Goal: Answer question/provide support: Share knowledge or assist other users

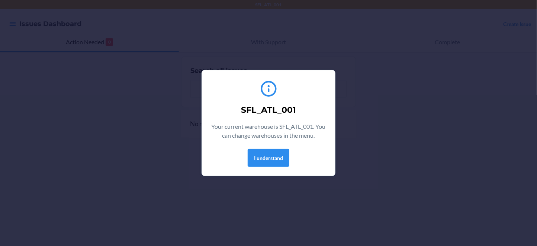
click at [259, 155] on div "SFL_ATL_001 Your current warehouse is SFL_ATL_001. You can change warehouses in…" at bounding box center [268, 122] width 115 height 93
click at [266, 194] on div "SFL_ATL_001 Your current warehouse is SFL_ATL_001. You can change warehouses in…" at bounding box center [268, 123] width 537 height 246
click at [268, 133] on p "Your current warehouse is SFL_ATL_001. You can change warehouses in the menu." at bounding box center [268, 131] width 115 height 18
click at [270, 167] on button "I understand" at bounding box center [269, 158] width 42 height 18
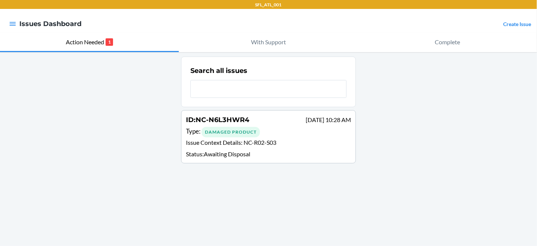
click at [236, 137] on div "Damaged Product" at bounding box center [231, 132] width 58 height 10
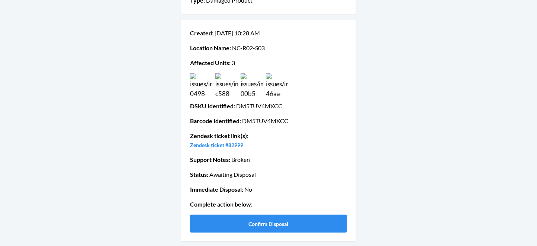
scroll to position [170, 0]
click at [253, 218] on button "Confirm Disposal" at bounding box center [268, 224] width 157 height 18
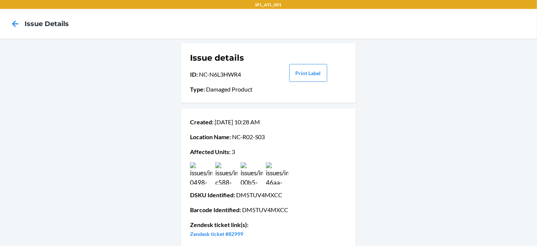
scroll to position [129, 0]
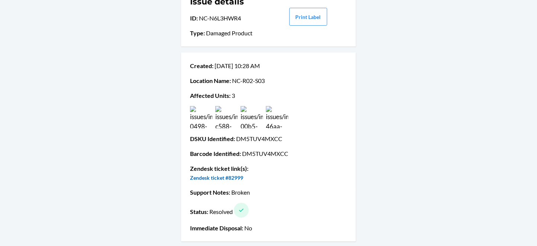
click at [243, 174] on link "Zendesk ticket #82999" at bounding box center [216, 177] width 53 height 6
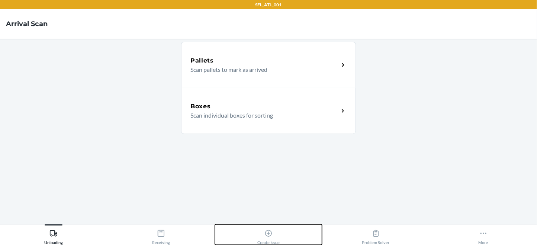
click at [266, 236] on icon at bounding box center [268, 233] width 8 height 8
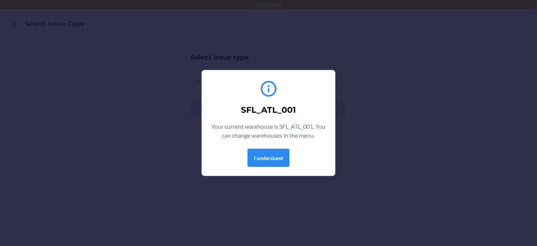
click at [265, 167] on button "I understand" at bounding box center [269, 158] width 42 height 18
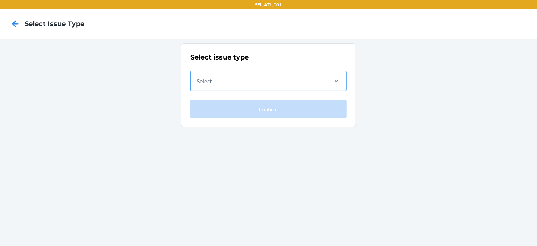
click at [256, 91] on div "Select..." at bounding box center [259, 80] width 136 height 19
click at [197, 86] on input "Select..." at bounding box center [197, 81] width 1 height 9
click at [95, 94] on div "Select issue type Select... Confirm" at bounding box center [268, 142] width 537 height 207
click at [17, 22] on icon at bounding box center [15, 23] width 13 height 13
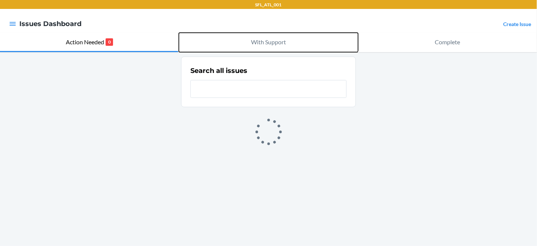
click at [265, 44] on p "With Support" at bounding box center [268, 42] width 35 height 9
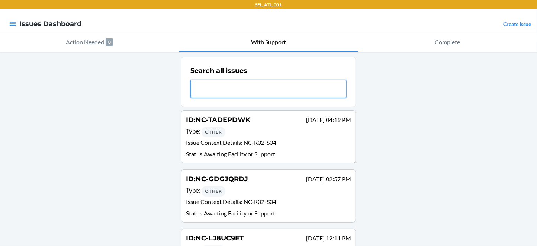
click at [267, 98] on input "text" at bounding box center [268, 89] width 156 height 18
paste input "NC-A2CF5XAB"
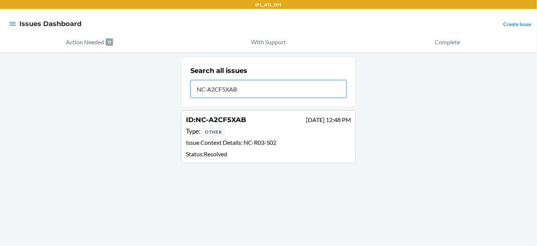
type input "NC-A2CF5XAB"
click at [228, 124] on span "NC-A2CF5XAB" at bounding box center [221, 120] width 51 height 8
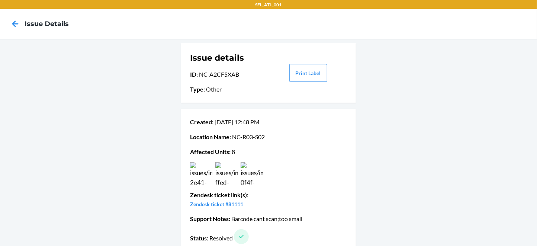
scroll to position [62, 0]
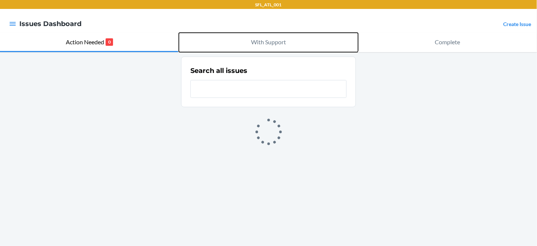
click at [264, 38] on p "With Support" at bounding box center [268, 42] width 35 height 9
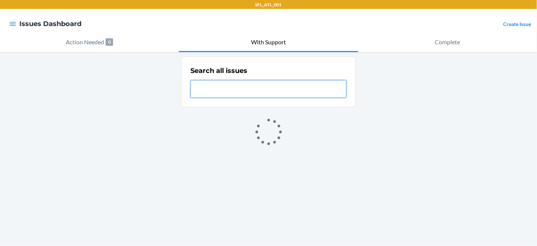
click at [272, 90] on input "text" at bounding box center [268, 89] width 156 height 18
paste input "NC-STRC7NMT"
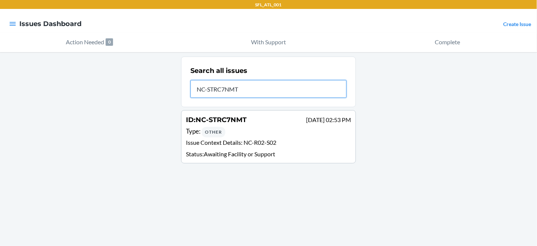
type input "NC-STRC7NMT"
click at [241, 124] on span "NC-STRC7NMT" at bounding box center [221, 120] width 51 height 8
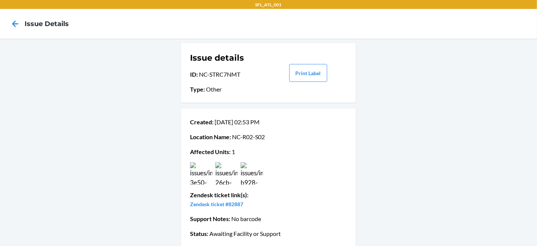
scroll to position [96, 0]
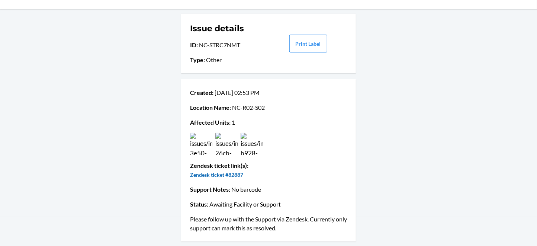
click at [243, 171] on link "Zendesk ticket #82887" at bounding box center [216, 174] width 53 height 6
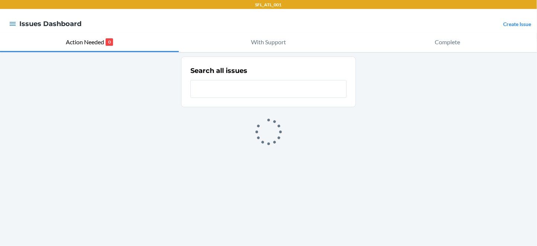
click at [242, 97] on input "text" at bounding box center [268, 89] width 156 height 18
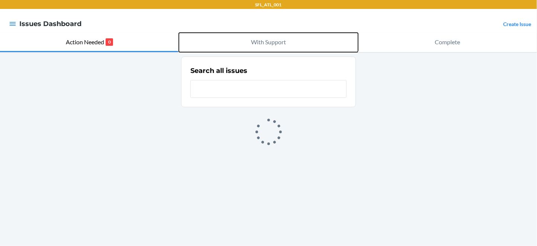
click at [272, 39] on p "With Support" at bounding box center [268, 42] width 35 height 9
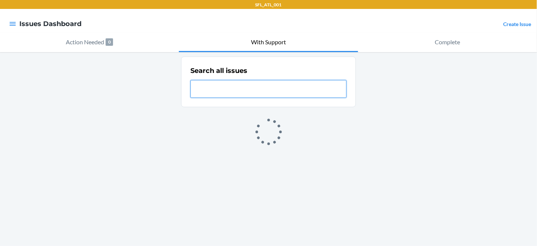
click at [270, 98] on input "text" at bounding box center [268, 89] width 156 height 18
paste input "NC-85TJHJVP"
type input "NC-85TJHJVP"
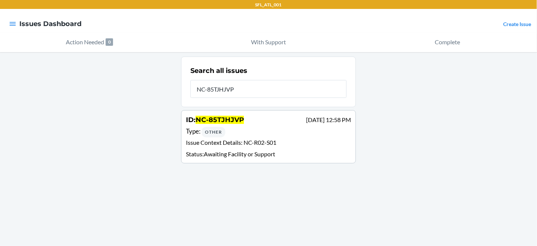
click at [244, 124] on span "NC-85TJHJVP" at bounding box center [220, 120] width 48 height 8
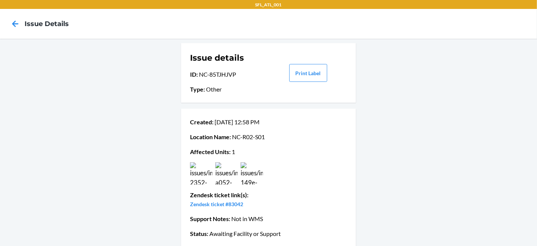
scroll to position [96, 0]
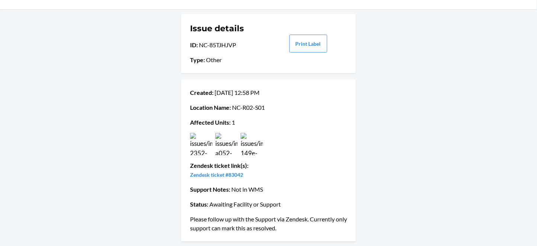
click at [249, 161] on p "Zendesk ticket link(s) : Zendesk ticket #83042" at bounding box center [268, 170] width 157 height 18
click at [243, 171] on link "Zendesk ticket #83042" at bounding box center [216, 174] width 53 height 6
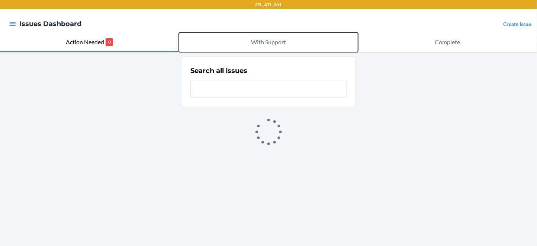
click at [285, 42] on p "With Support" at bounding box center [268, 42] width 35 height 9
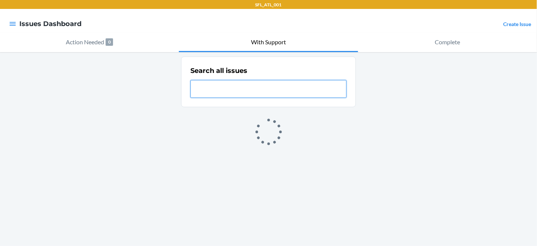
click at [263, 98] on input "text" at bounding box center [268, 89] width 156 height 18
paste input "NC-TADEPDWK"
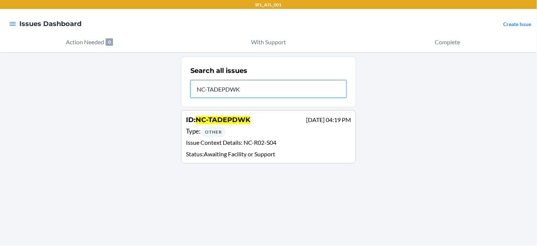
type input "NC-TADEPDWK"
click at [229, 124] on span "NC-TADEPDWK" at bounding box center [223, 120] width 55 height 8
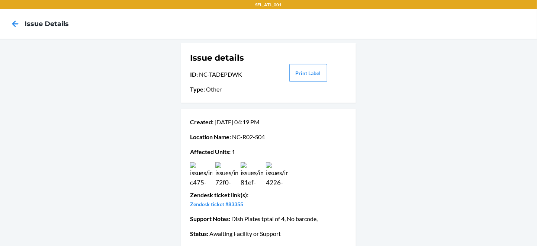
scroll to position [107, 0]
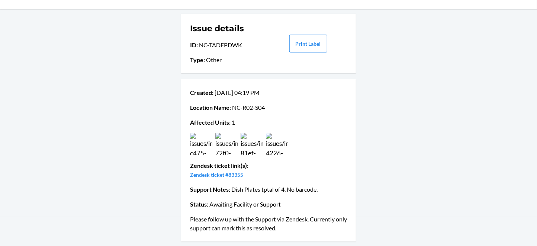
click at [280, 133] on img at bounding box center [277, 144] width 22 height 22
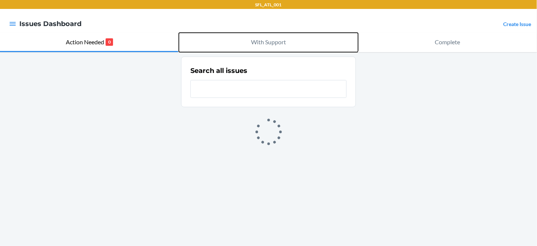
click at [255, 49] on button "With Support" at bounding box center [268, 42] width 179 height 19
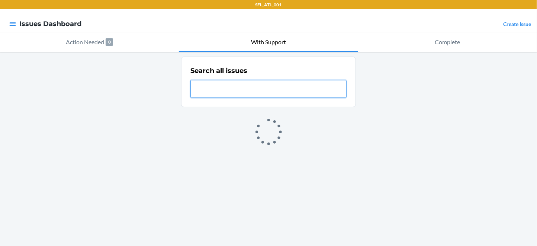
click at [242, 98] on input "text" at bounding box center [268, 89] width 156 height 18
paste input "NC-TADEPDWK"
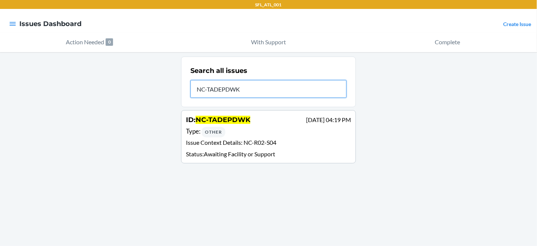
type input "NC-TADEPDWK"
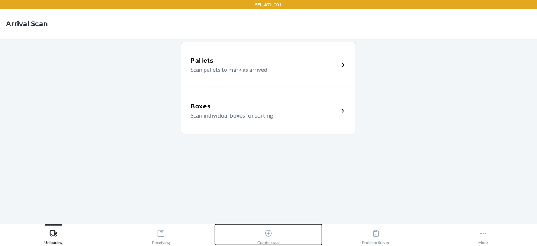
click at [272, 241] on div "Create Issue" at bounding box center [268, 235] width 22 height 19
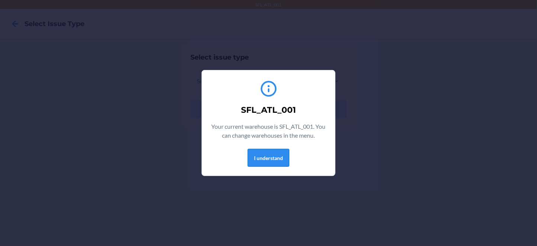
click at [272, 167] on button "I understand" at bounding box center [269, 158] width 42 height 18
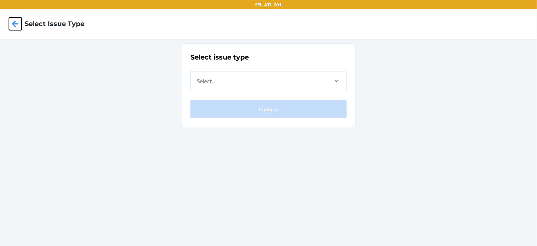
click at [21, 28] on icon at bounding box center [15, 23] width 13 height 13
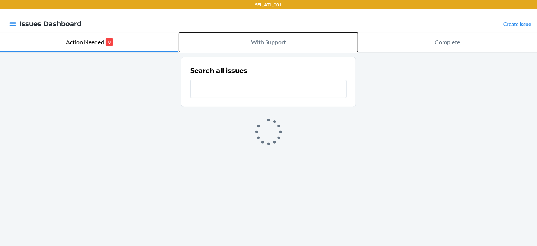
click at [274, 41] on p "With Support" at bounding box center [268, 42] width 35 height 9
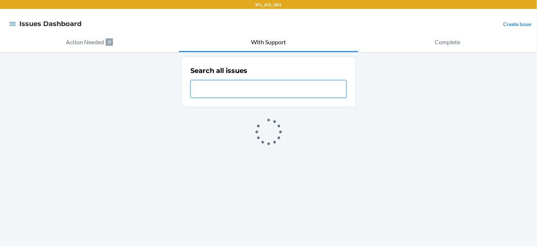
click at [278, 98] on input "text" at bounding box center [268, 89] width 156 height 18
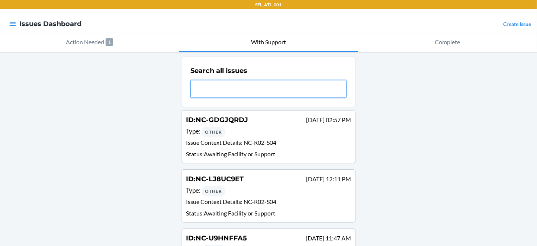
paste input "DVEW77NUB47"
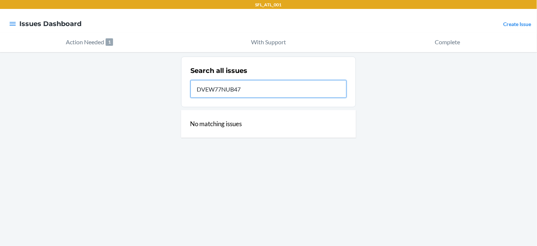
click at [227, 98] on input "DVEW77NUB47" at bounding box center [268, 89] width 156 height 18
paste input "DM5TUV4MXCC"
click at [207, 95] on input "DM5TUV4MXCC" at bounding box center [268, 89] width 156 height 18
click at [258, 98] on input "DM5TUV4MXCC" at bounding box center [268, 89] width 156 height 18
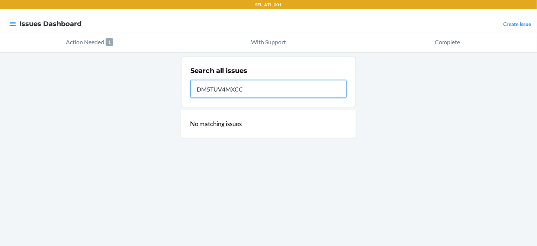
click at [258, 98] on input "DM5TUV4MXCC" at bounding box center [268, 89] width 156 height 18
click at [225, 96] on input "DM5TUV4MXCC" at bounding box center [268, 89] width 156 height 18
paste input "VANRJCRZXW"
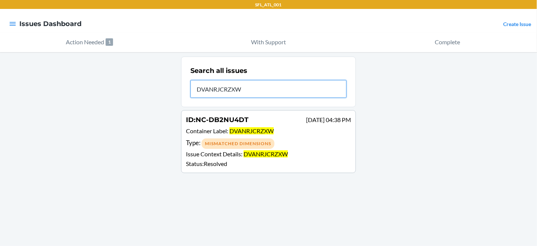
type input "DVANRJCRZXW"
click at [248, 134] on span "DVANRJCRZXW" at bounding box center [251, 130] width 44 height 7
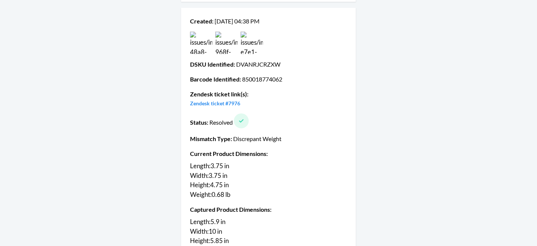
scroll to position [110, 0]
click at [240, 106] on link "Zendesk ticket #7976" at bounding box center [215, 103] width 50 height 6
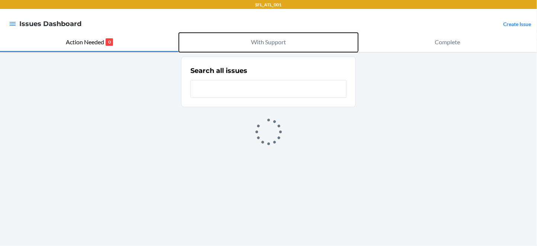
click at [256, 39] on p "With Support" at bounding box center [268, 42] width 35 height 9
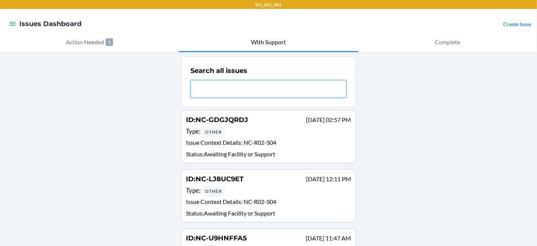
click at [264, 93] on input "text" at bounding box center [268, 89] width 156 height 18
paste input "DPX9LSV736Z"
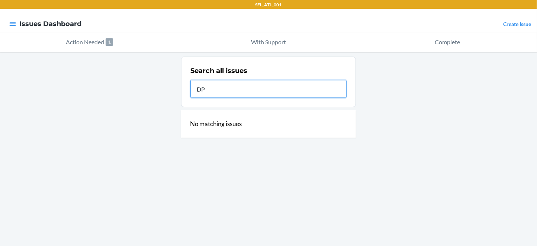
type input "D"
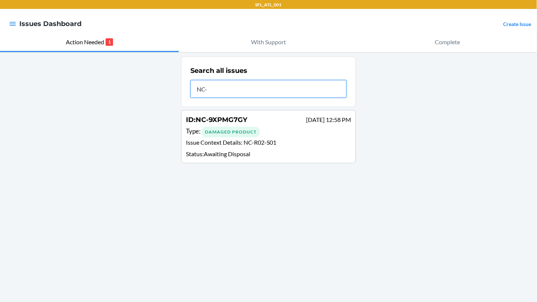
type input "NC-"
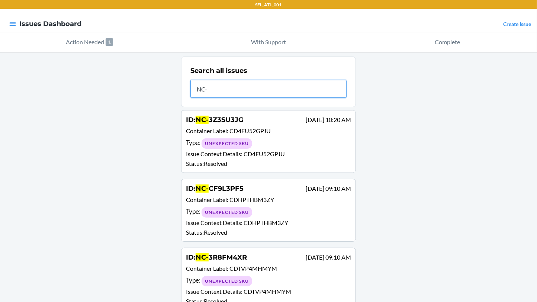
click at [245, 98] on input "NC-" at bounding box center [268, 89] width 156 height 18
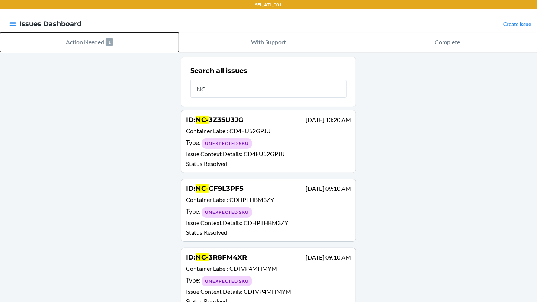
click at [83, 43] on p "Action Needed" at bounding box center [85, 42] width 38 height 9
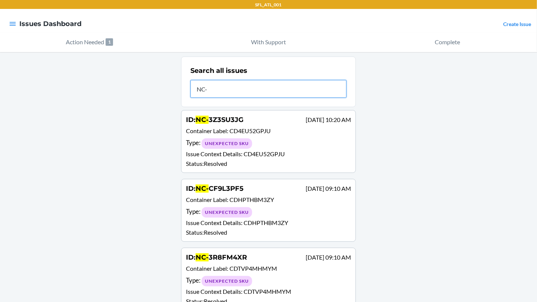
click at [216, 93] on input "NC-" at bounding box center [268, 89] width 156 height 18
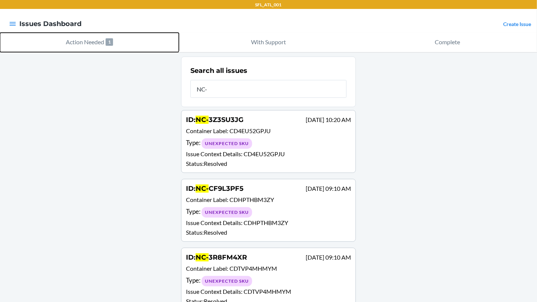
click at [84, 46] on p "Action Needed" at bounding box center [85, 42] width 38 height 9
click at [84, 44] on p "Action Needed" at bounding box center [85, 42] width 38 height 9
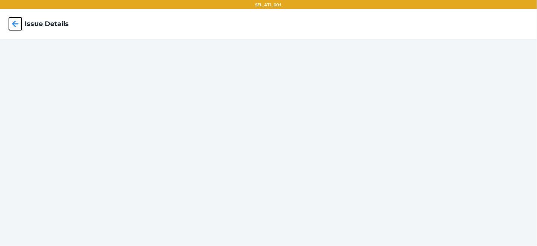
click at [14, 28] on icon at bounding box center [15, 23] width 13 height 13
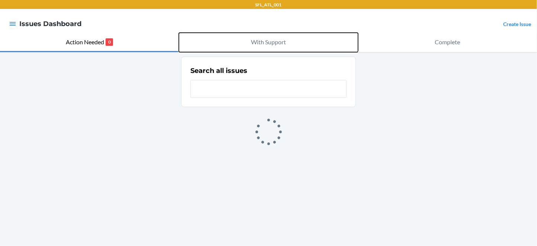
click at [277, 38] on p "With Support" at bounding box center [268, 42] width 35 height 9
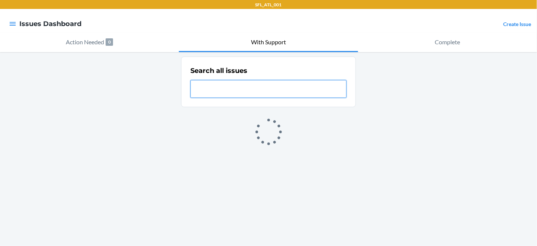
click at [246, 98] on input "text" at bounding box center [268, 89] width 156 height 18
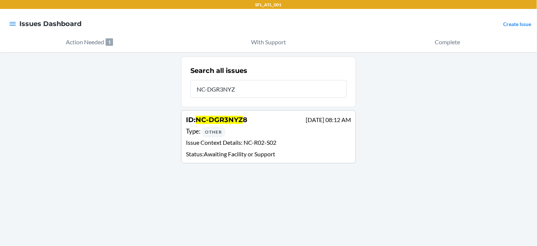
click at [266, 100] on div "Search all issues NC-DGR3NYZ" at bounding box center [268, 82] width 156 height 36
click at [266, 98] on input "NC-DGR3NYZ" at bounding box center [268, 89] width 156 height 18
click at [347, 86] on section "Search all issues NC-DGR3NYZ8" at bounding box center [268, 82] width 175 height 51
click at [342, 84] on div "Search all issues NC-DGR3NYZ8" at bounding box center [268, 82] width 156 height 36
click at [281, 90] on input "NC-DGR3NYZ8" at bounding box center [268, 89] width 156 height 18
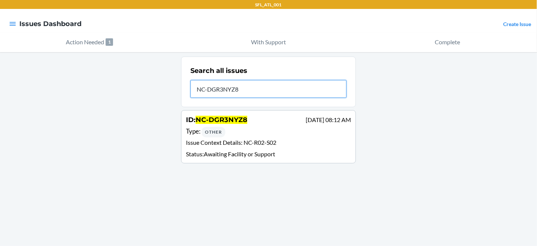
click at [228, 98] on input "NC-DGR3NYZ8" at bounding box center [268, 89] width 156 height 18
type input "N"
click at [228, 97] on input "text" at bounding box center [268, 89] width 156 height 18
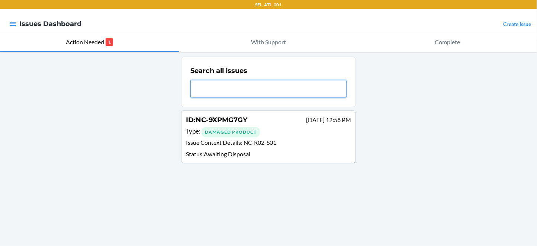
click at [210, 98] on input "text" at bounding box center [268, 89] width 156 height 18
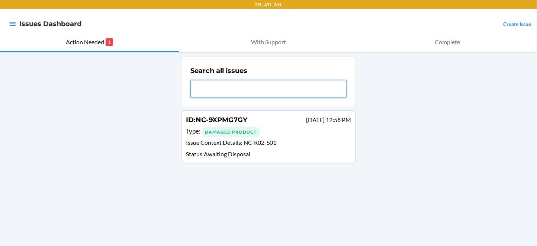
click at [210, 98] on input "text" at bounding box center [268, 89] width 156 height 18
click at [205, 95] on input "text" at bounding box center [268, 89] width 156 height 18
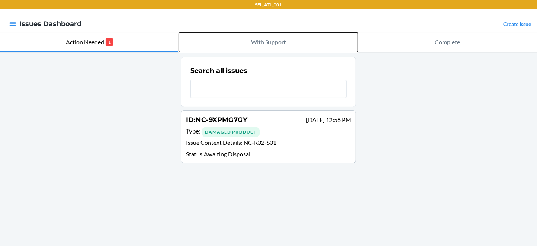
click at [278, 45] on p "With Support" at bounding box center [268, 42] width 35 height 9
click at [276, 40] on p "With Support" at bounding box center [268, 42] width 35 height 9
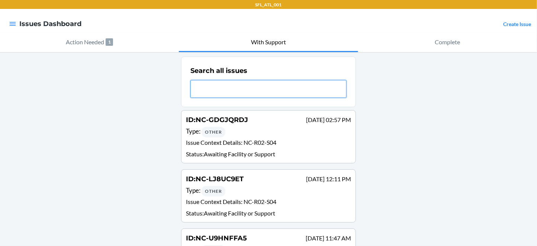
paste input "Flexport 52 minutes ago Issue NC-STRC7NMT"
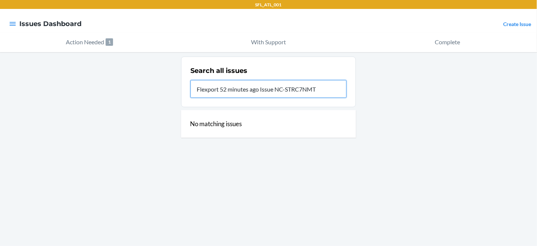
scroll to position [0, 30]
click at [268, 98] on input "Flexport 52 minutes ago Issue NC-STRC7NMT" at bounding box center [268, 89] width 156 height 18
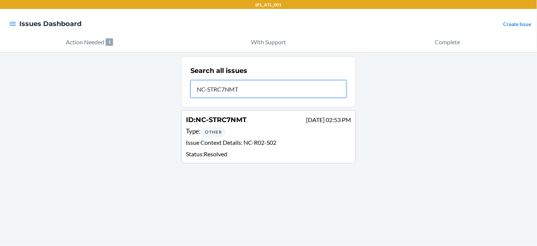
type input "NC-STRC7NMT"
click at [210, 124] on span "NC-STRC7NMT" at bounding box center [221, 120] width 51 height 8
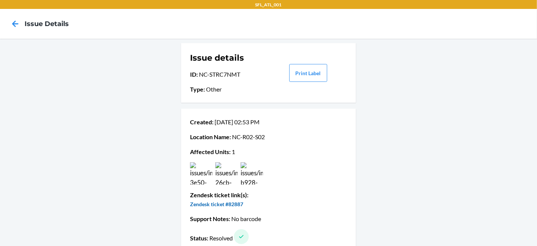
click at [237, 207] on link "Zendesk ticket #82887" at bounding box center [216, 204] width 53 height 6
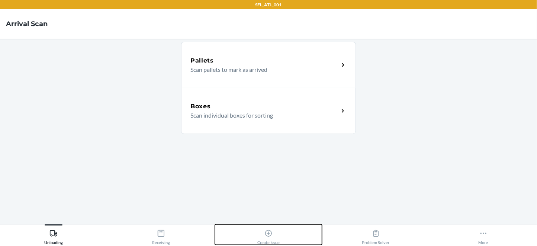
click at [272, 238] on div "Create Issue" at bounding box center [268, 235] width 22 height 19
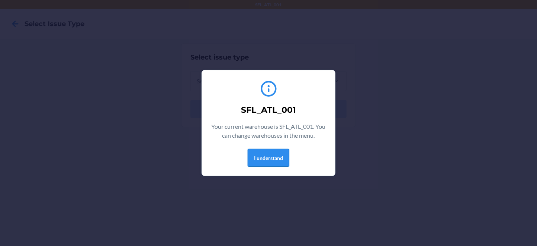
click at [281, 163] on button "I understand" at bounding box center [269, 158] width 42 height 18
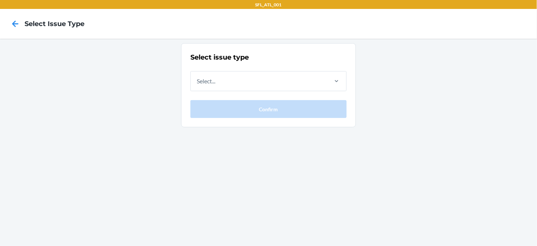
click at [8, 21] on div at bounding box center [15, 24] width 19 height 19
click at [13, 25] on icon at bounding box center [15, 23] width 13 height 13
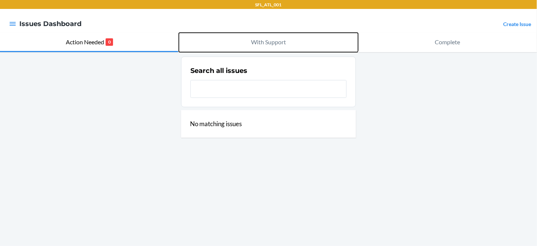
click at [284, 46] on p "With Support" at bounding box center [268, 42] width 35 height 9
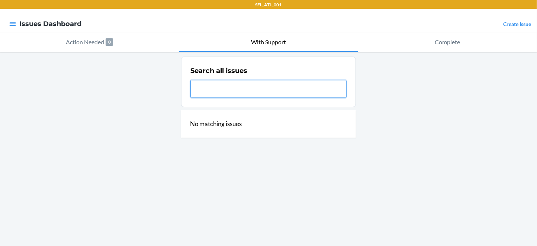
click at [274, 98] on input "text" at bounding box center [268, 89] width 156 height 18
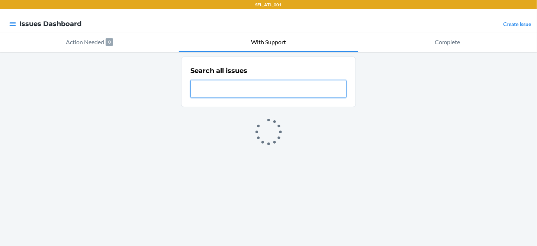
paste input "NC-N6L3HWR4"
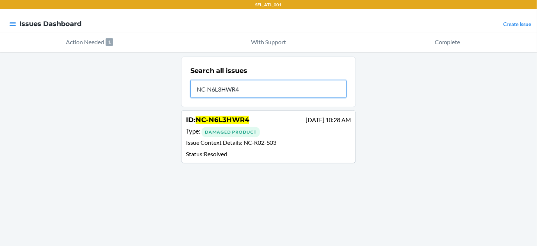
type input "NC-N6L3HWR4"
click at [233, 124] on span "NC-N6L3HWR4" at bounding box center [223, 120] width 54 height 8
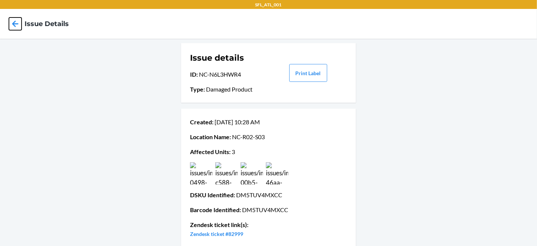
click at [21, 28] on icon at bounding box center [15, 23] width 13 height 13
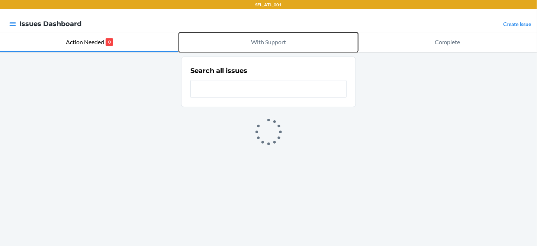
click at [277, 45] on p "With Support" at bounding box center [268, 42] width 35 height 9
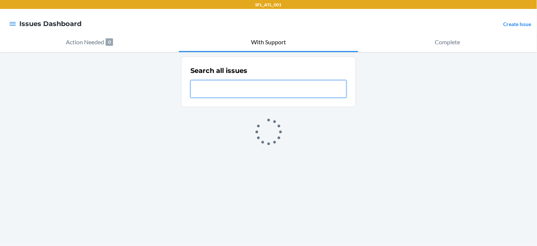
click at [270, 98] on input "text" at bounding box center [268, 89] width 156 height 18
paste input "DVANRJCRZXW"
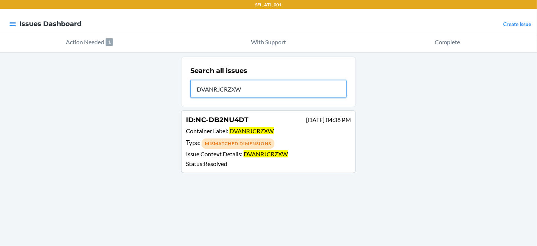
type input "DVANRJCRZXW"
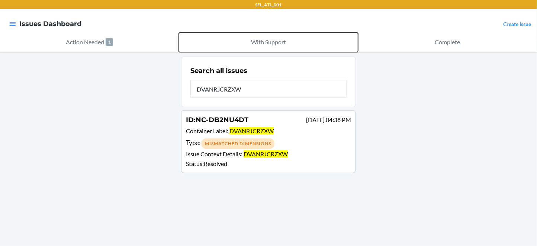
click at [279, 41] on p "With Support" at bounding box center [268, 42] width 35 height 9
click at [254, 41] on p "With Support" at bounding box center [268, 42] width 35 height 9
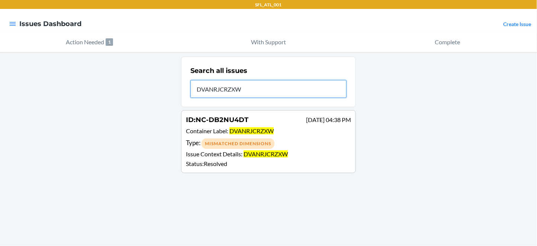
click at [254, 94] on input "DVANRJCRZXW" at bounding box center [268, 89] width 156 height 18
click at [281, 95] on input "DVANRJCRZXW" at bounding box center [268, 89] width 156 height 18
type input "D"
click at [206, 98] on input "text" at bounding box center [268, 89] width 156 height 18
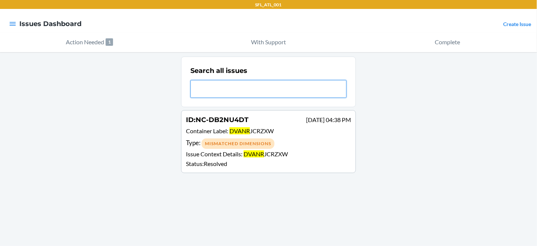
click at [206, 98] on input "text" at bounding box center [268, 89] width 156 height 18
click at [205, 98] on input "text" at bounding box center [268, 89] width 156 height 18
click at [204, 97] on input "text" at bounding box center [268, 89] width 156 height 18
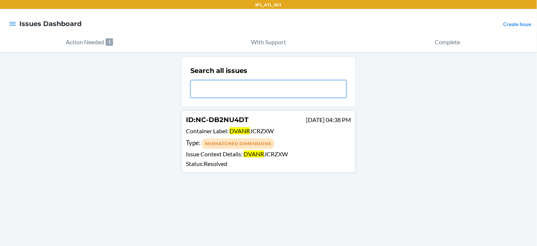
click at [207, 98] on input "text" at bounding box center [268, 89] width 156 height 18
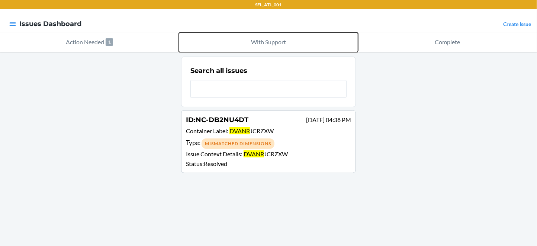
click at [279, 44] on p "With Support" at bounding box center [268, 42] width 35 height 9
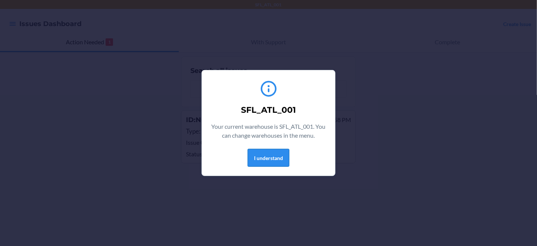
click at [250, 163] on button "I understand" at bounding box center [269, 158] width 42 height 18
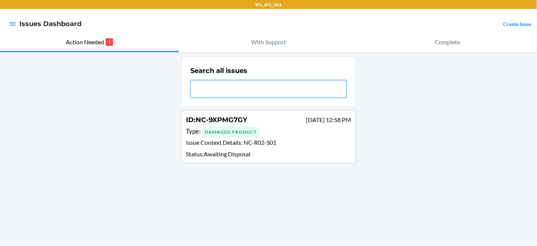
click at [223, 98] on input "text" at bounding box center [268, 89] width 156 height 18
type input "NC-HT"
